Goal: Task Accomplishment & Management: Complete application form

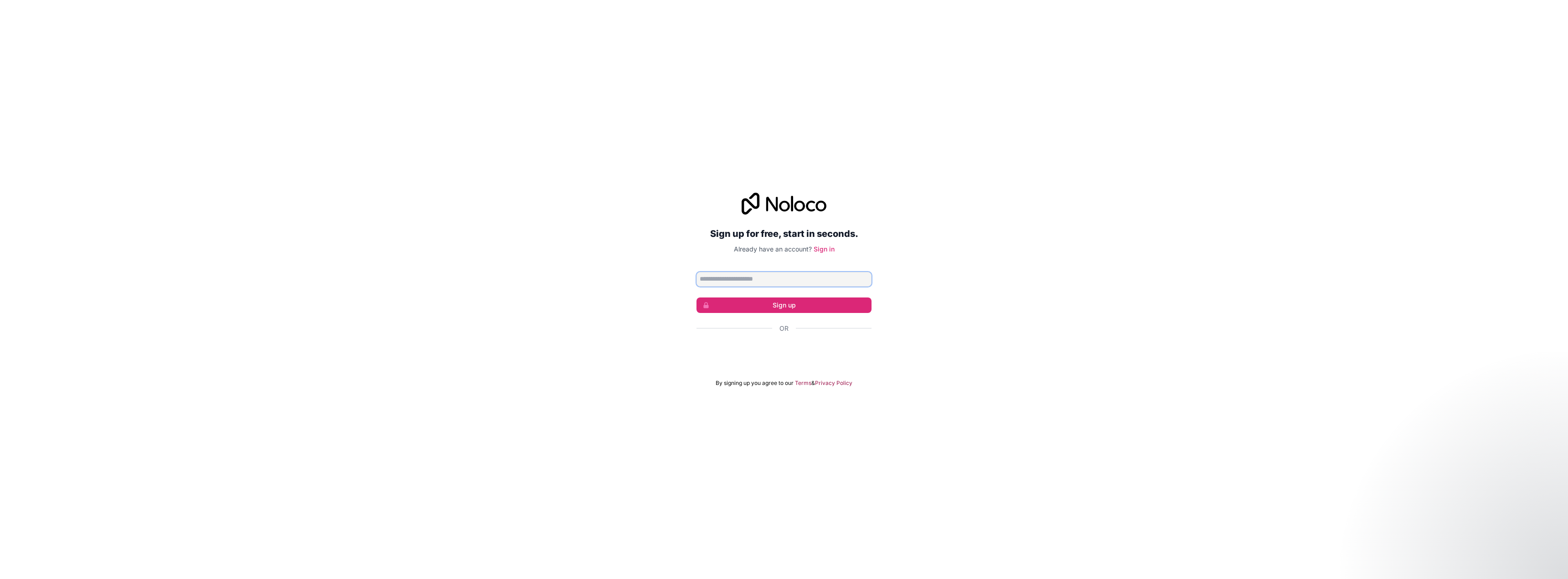
click at [841, 278] on input "Email address" at bounding box center [784, 279] width 175 height 15
type input "**********"
click at [807, 308] on button "Sign up" at bounding box center [784, 305] width 175 height 15
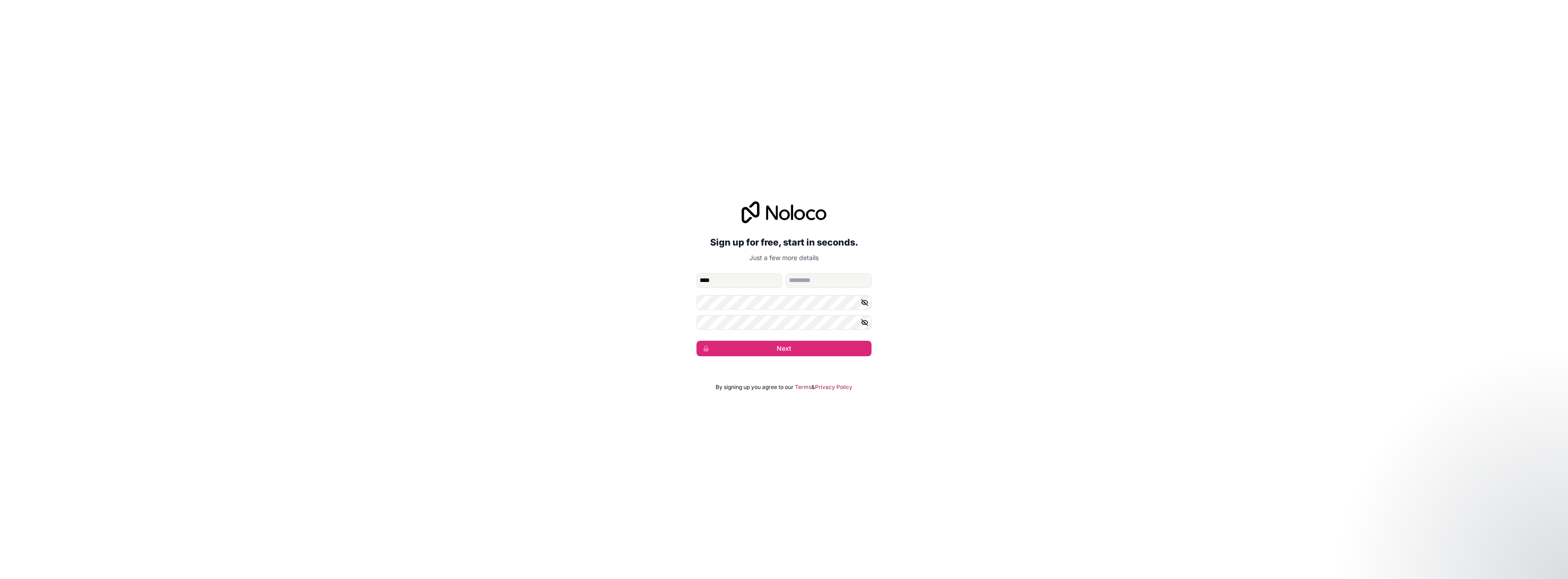
type input "****"
click at [794, 344] on button "Next" at bounding box center [784, 348] width 175 height 15
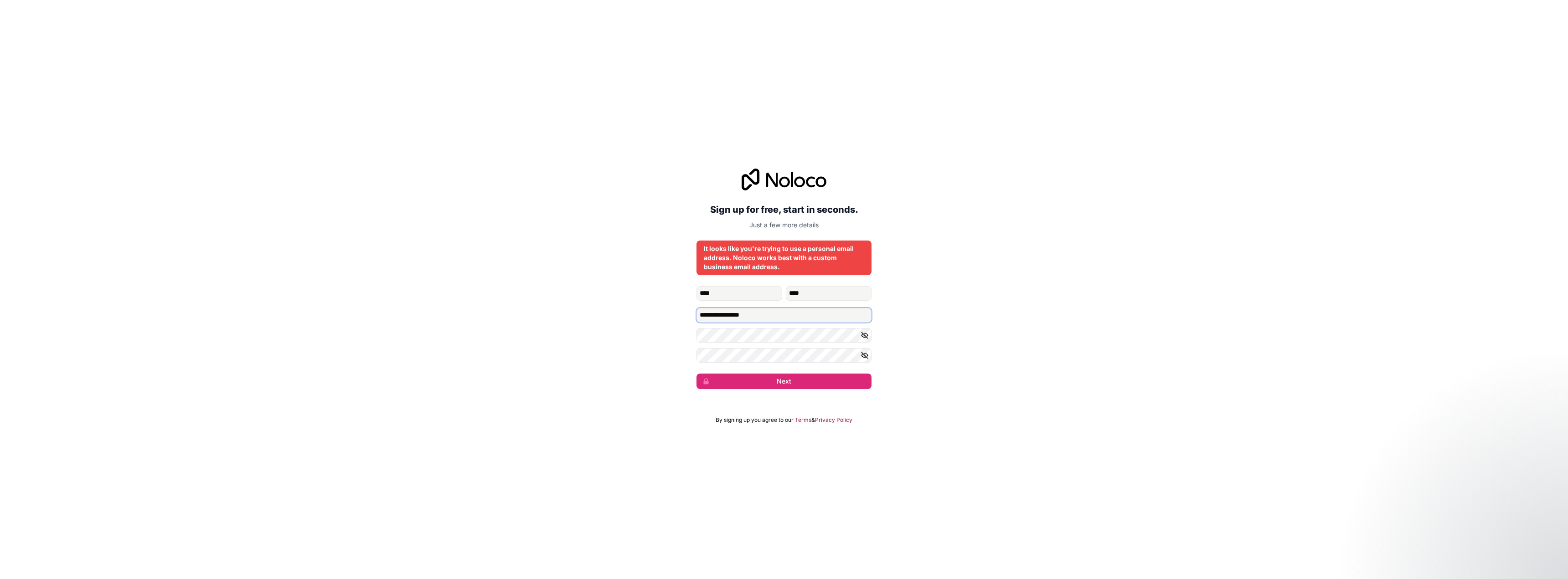
drag, startPoint x: 780, startPoint y: 315, endPoint x: 658, endPoint y: 316, distance: 122.0
click at [658, 316] on div "**********" at bounding box center [784, 279] width 1568 height 246
type input "**********"
click at [717, 382] on button "Next" at bounding box center [784, 381] width 175 height 15
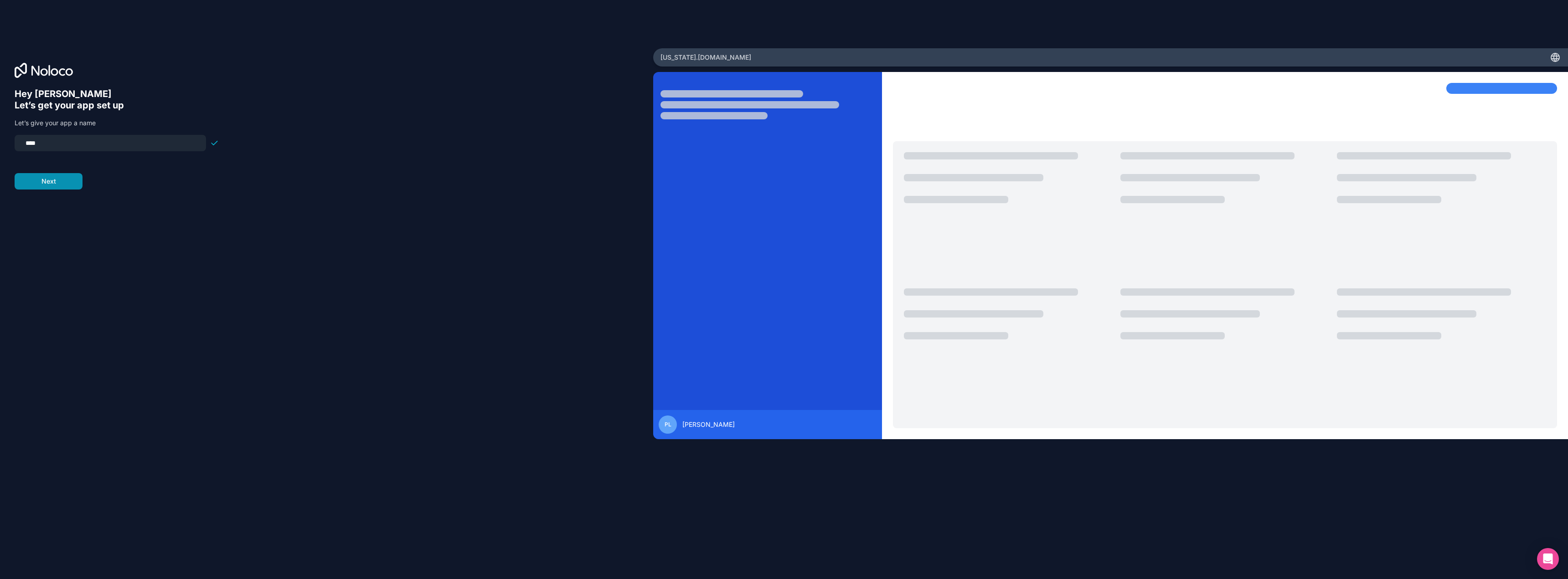
click at [69, 175] on button "Next" at bounding box center [49, 181] width 68 height 16
click at [83, 134] on span "__________" at bounding box center [73, 137] width 37 height 11
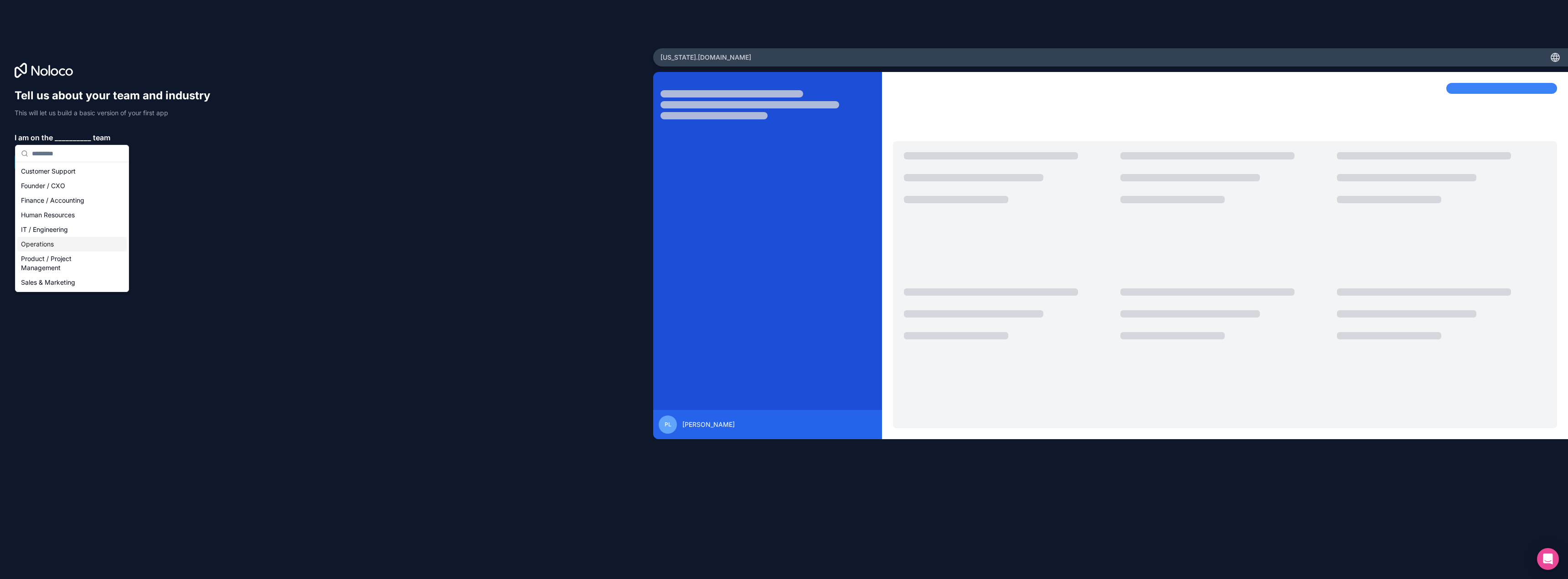
click at [64, 241] on div "Operations" at bounding box center [72, 244] width 110 height 15
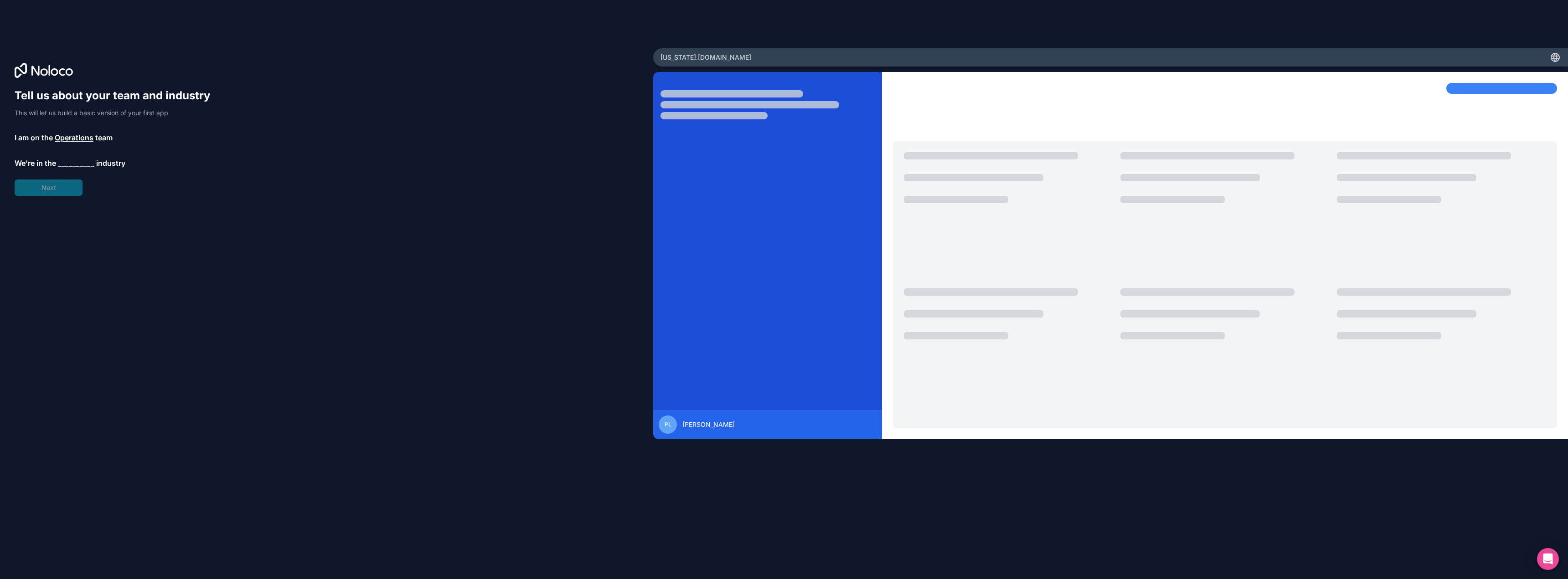
click at [80, 161] on span "__________" at bounding box center [76, 163] width 37 height 11
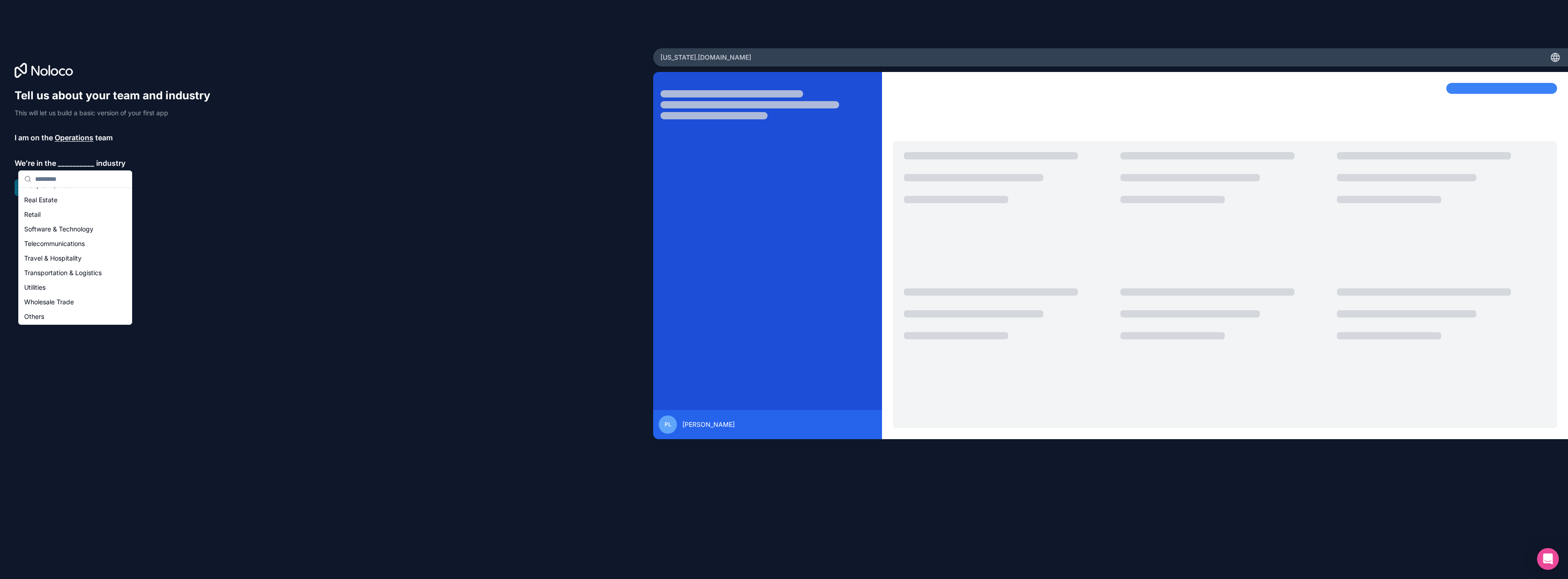
scroll to position [188, 0]
click at [68, 312] on div "Others" at bounding box center [75, 315] width 110 height 15
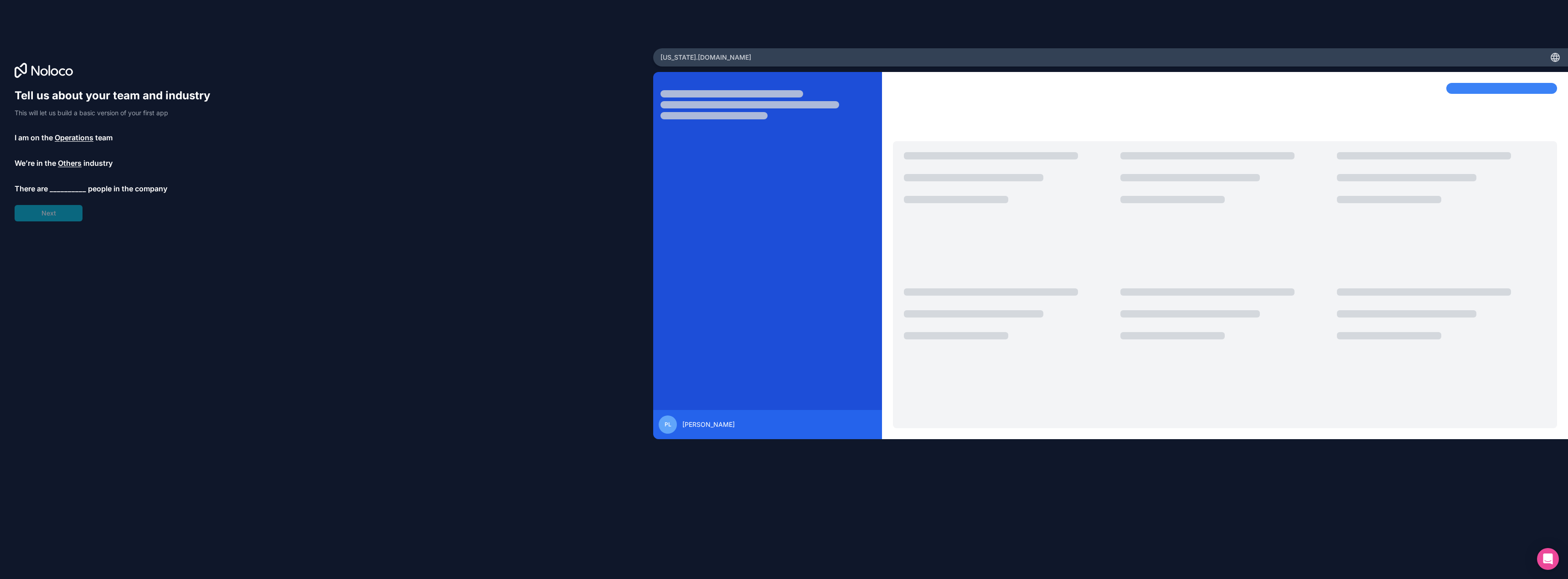
click at [88, 190] on span "people in the company" at bounding box center [128, 189] width 79 height 11
click at [73, 191] on span "__________" at bounding box center [68, 189] width 37 height 11
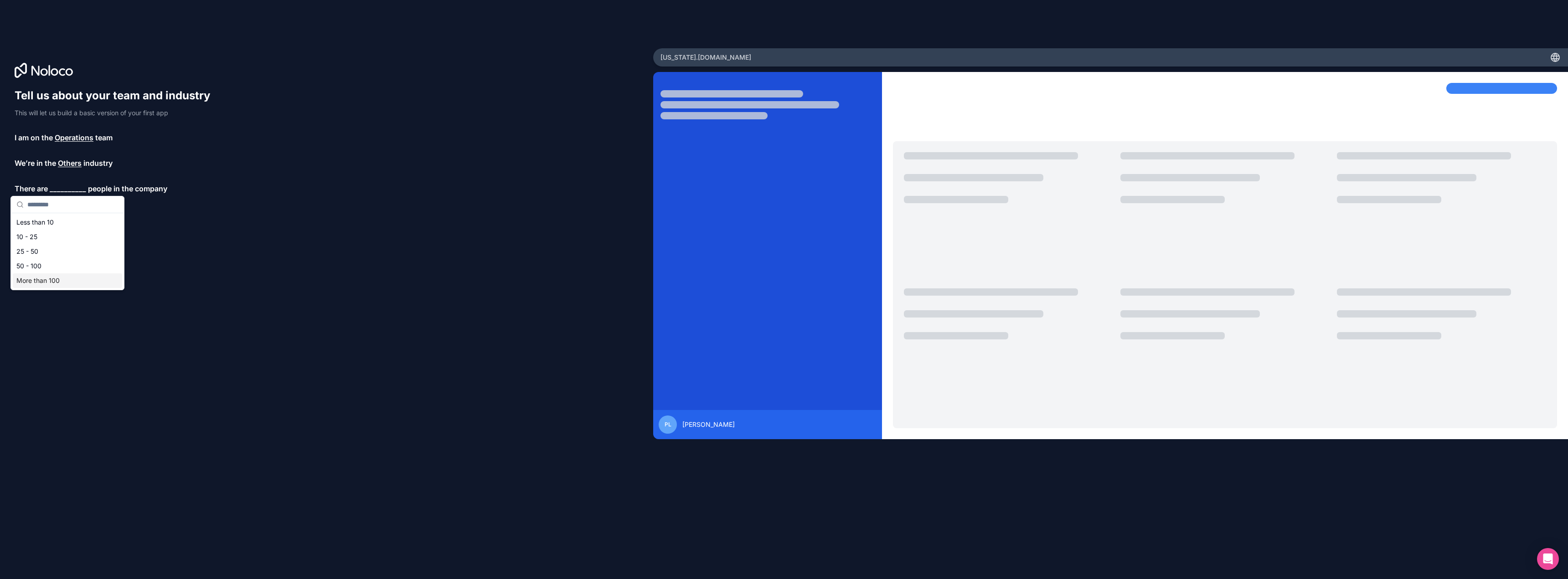
click at [38, 284] on div "More than 100" at bounding box center [68, 280] width 110 height 15
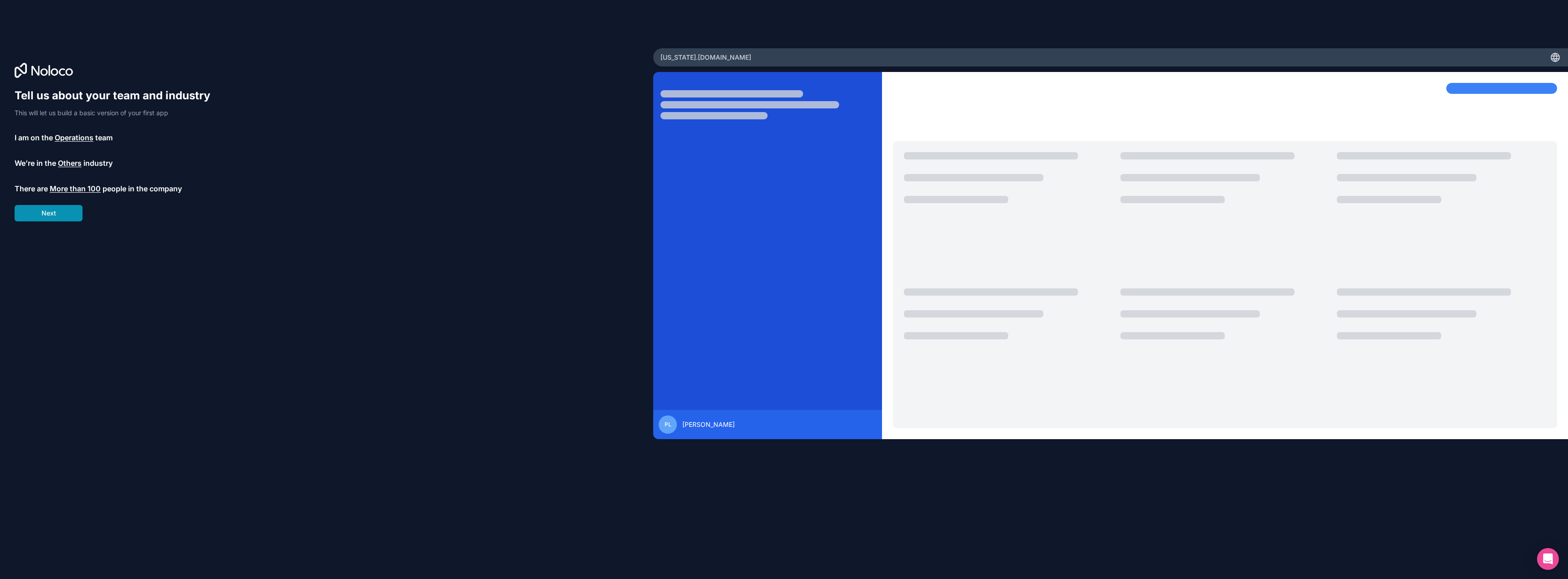
click at [59, 215] on button "Next" at bounding box center [49, 213] width 68 height 16
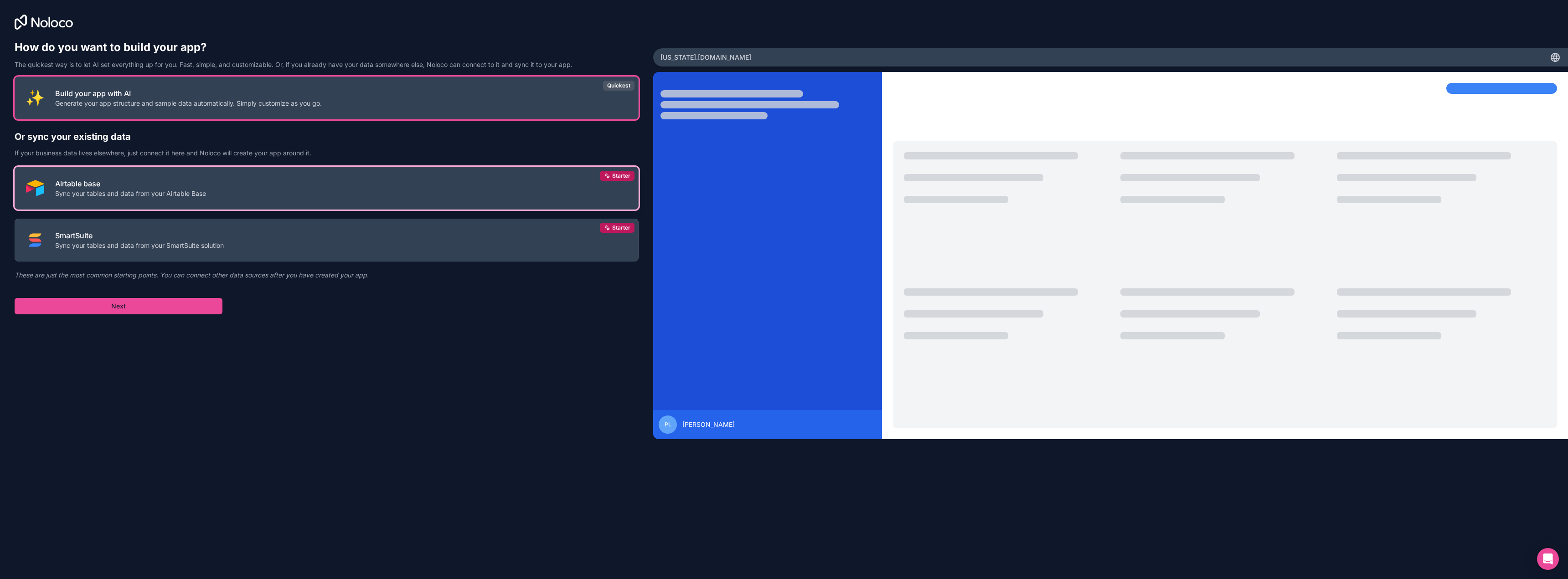
click at [340, 206] on button "Airtable base Sync your tables and data from your Airtable Base Starter" at bounding box center [326, 188] width 624 height 43
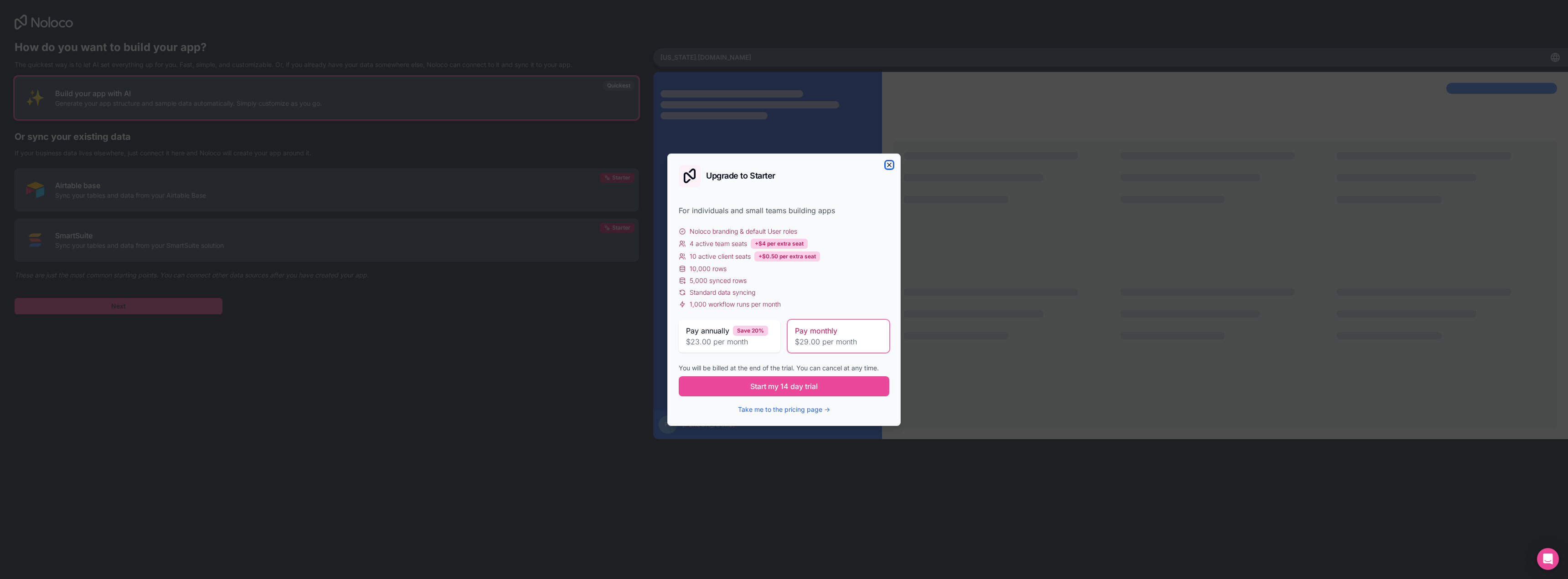
click at [891, 167] on icon "button" at bounding box center [889, 165] width 4 height 4
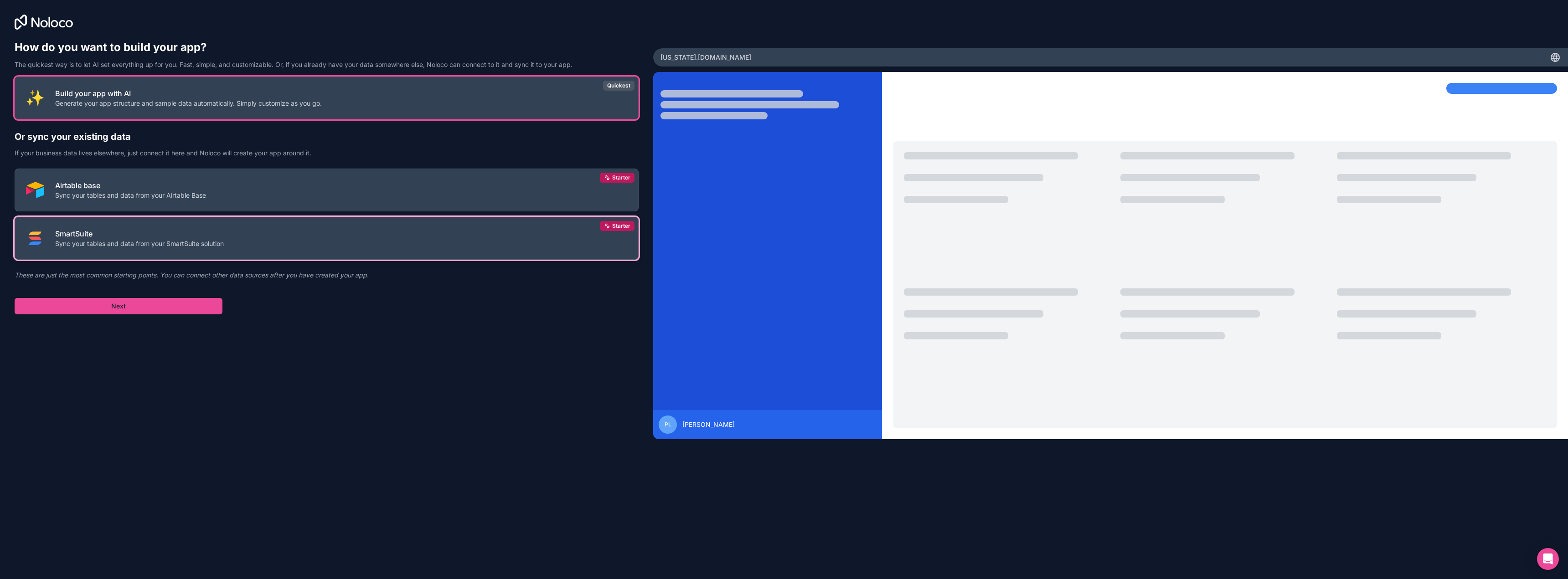
click at [288, 233] on button "SmartSuite Sync your tables and data from your SmartSuite solution Starter" at bounding box center [326, 238] width 624 height 43
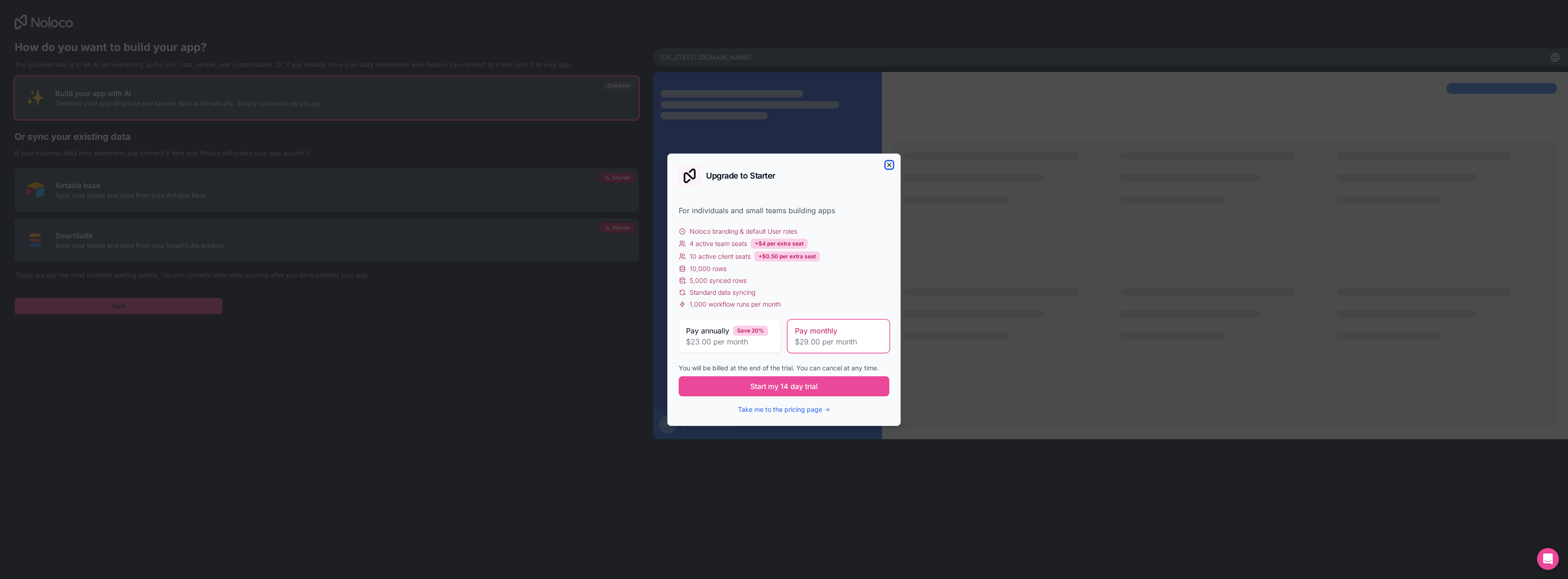
click at [890, 167] on icon "button" at bounding box center [889, 165] width 7 height 7
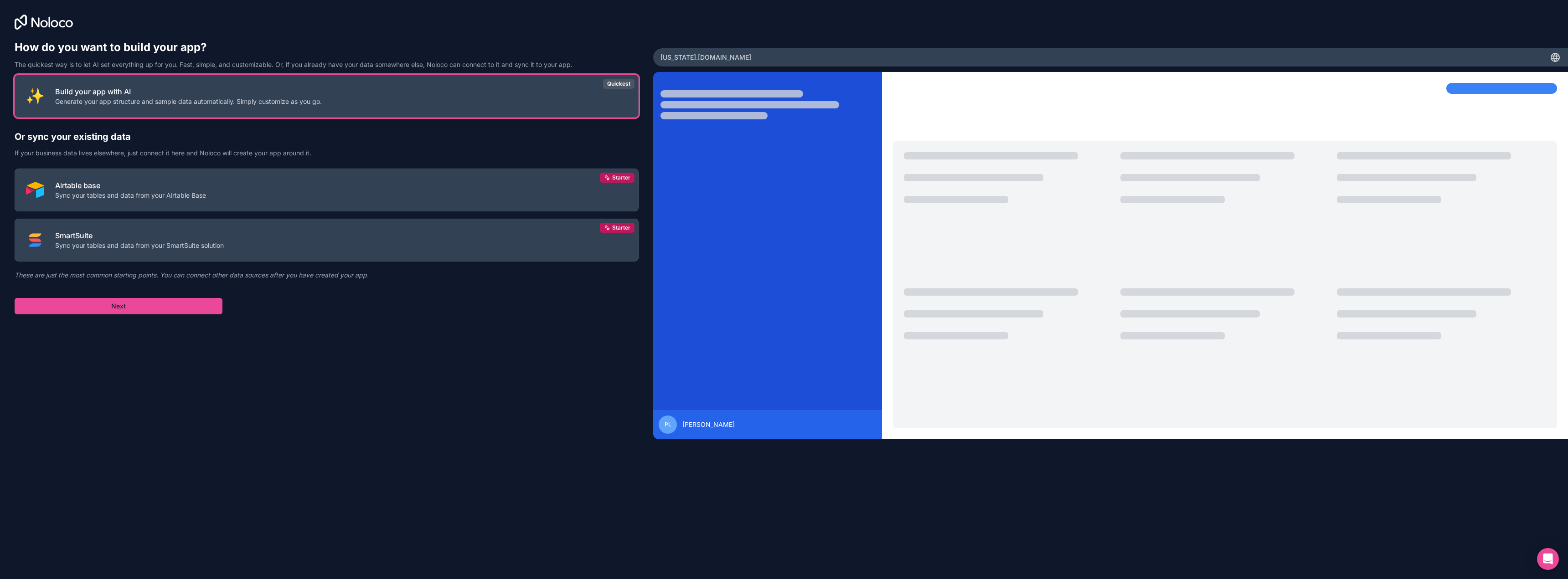
click at [224, 100] on p "Generate your app structure and sample data automatically. Simply customize as …" at bounding box center [189, 102] width 267 height 9
click at [222, 97] on p "Generate your app structure and sample data automatically. Simply customize as …" at bounding box center [189, 102] width 267 height 9
click at [136, 308] on button "Next" at bounding box center [118, 306] width 208 height 16
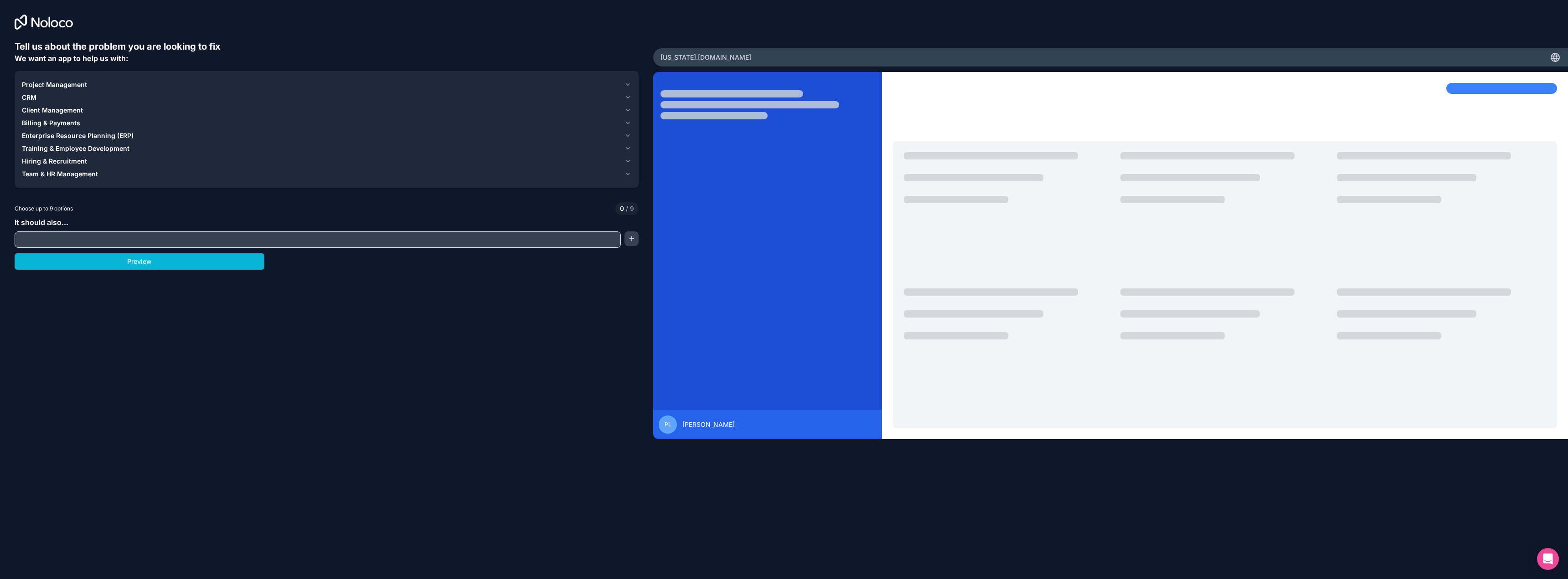
click at [625, 147] on icon "button" at bounding box center [628, 148] width 7 height 7
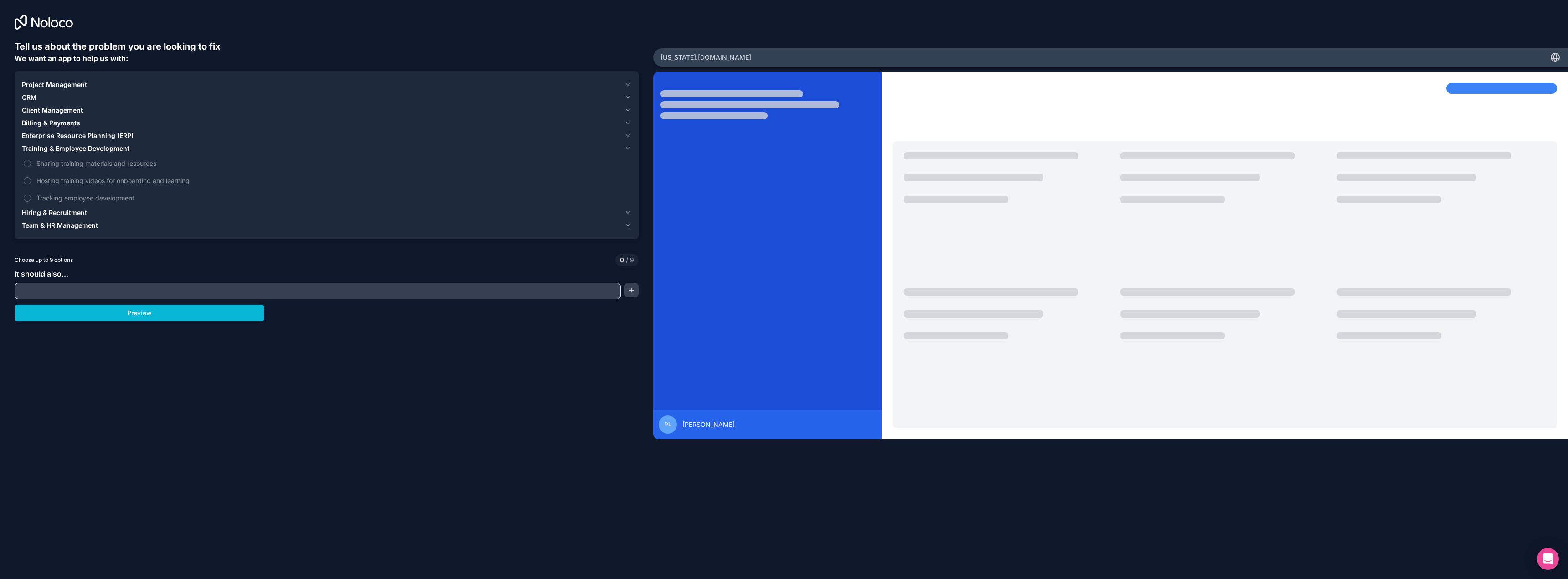
click at [110, 108] on div "Client Management" at bounding box center [321, 110] width 599 height 9
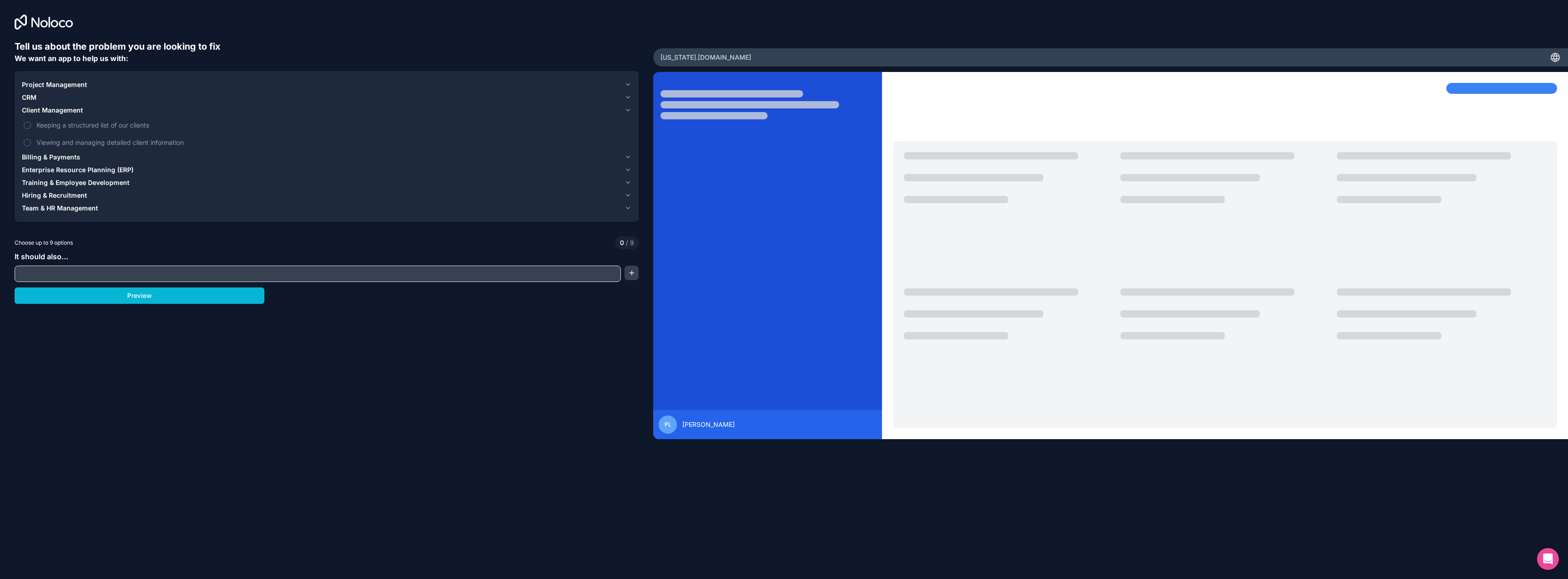
click at [88, 154] on div "Billing & Payments" at bounding box center [321, 157] width 599 height 9
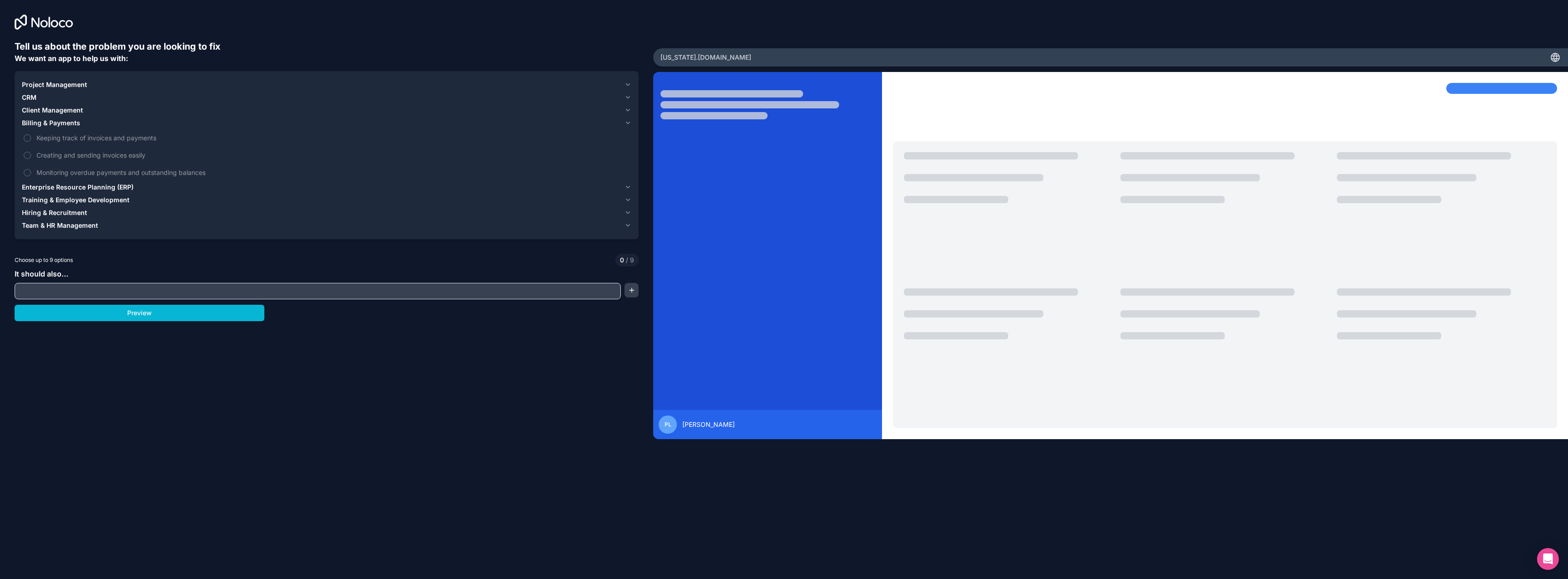
click at [72, 108] on span "Client Management" at bounding box center [52, 110] width 61 height 9
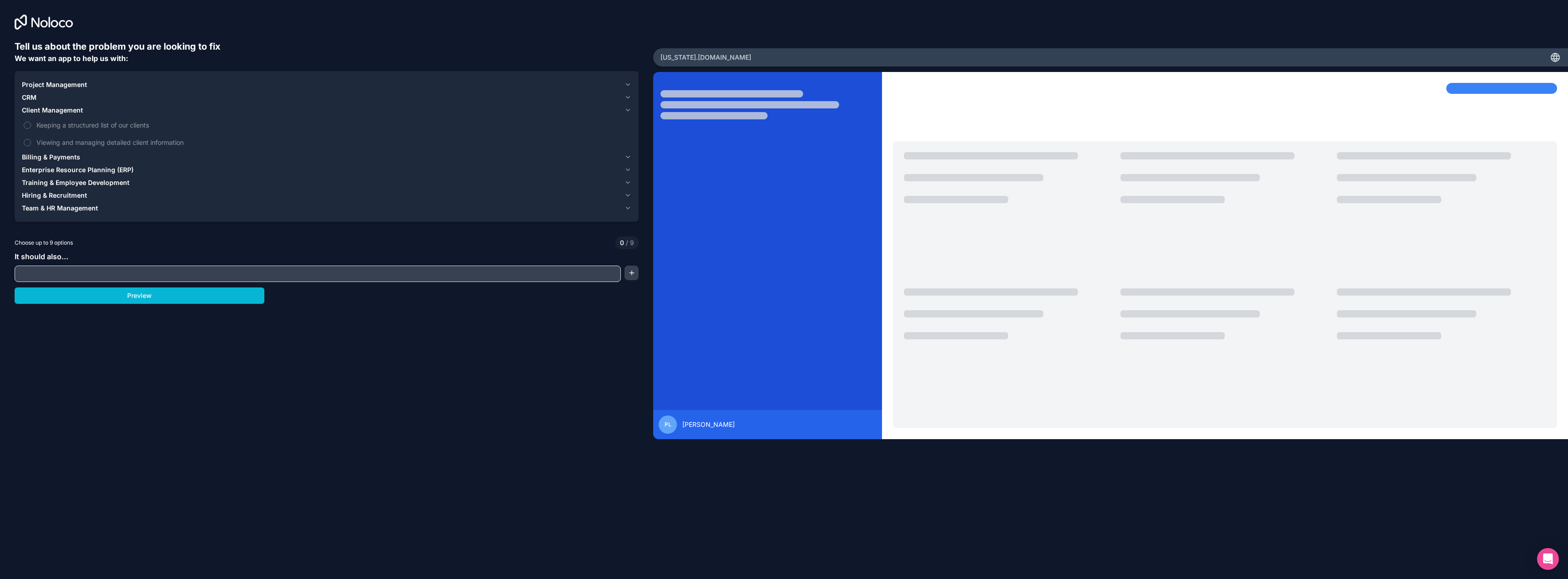
click at [33, 100] on span "CRM" at bounding box center [29, 97] width 15 height 9
